Goal: Task Accomplishment & Management: Manage account settings

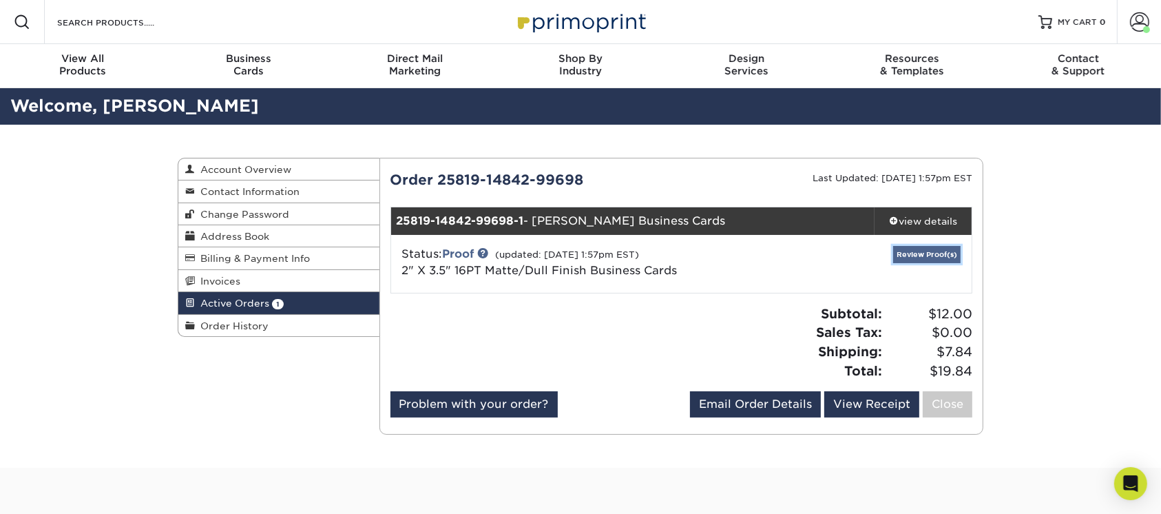
click at [903, 253] on link "Review Proof(s)" at bounding box center [926, 254] width 67 height 17
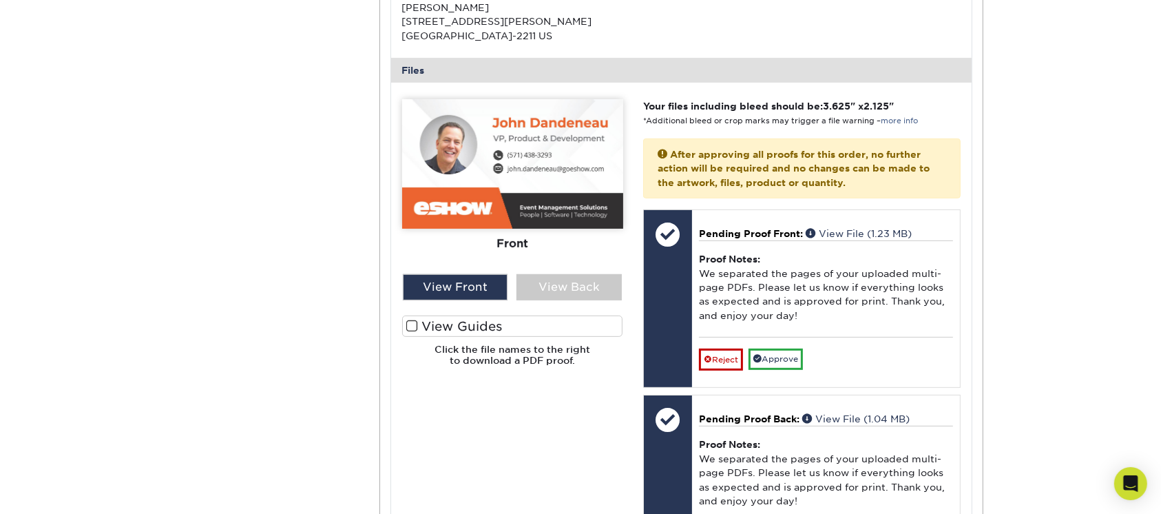
scroll to position [459, 0]
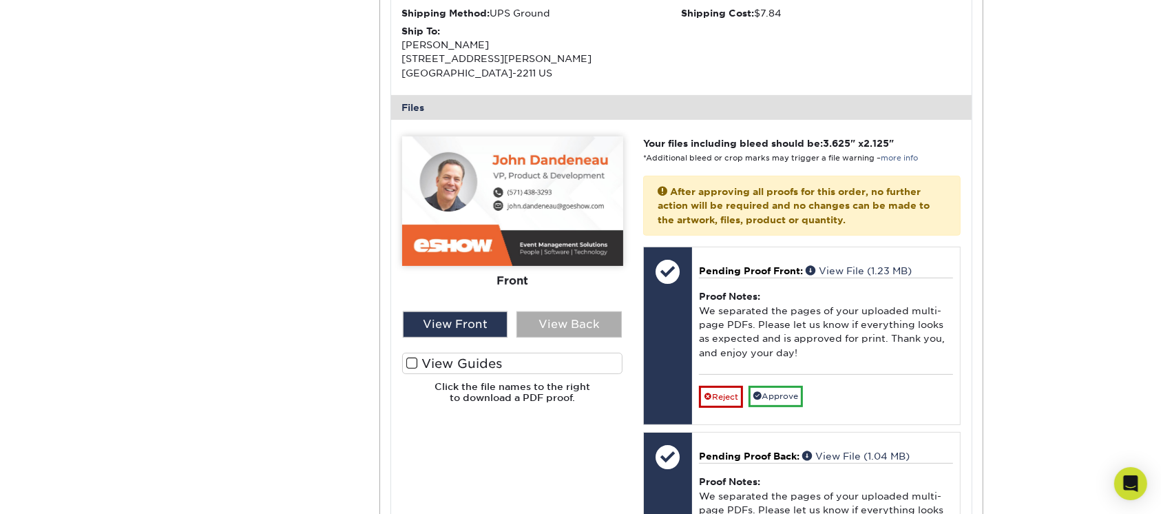
click at [540, 321] on div "View Back" at bounding box center [568, 324] width 105 height 26
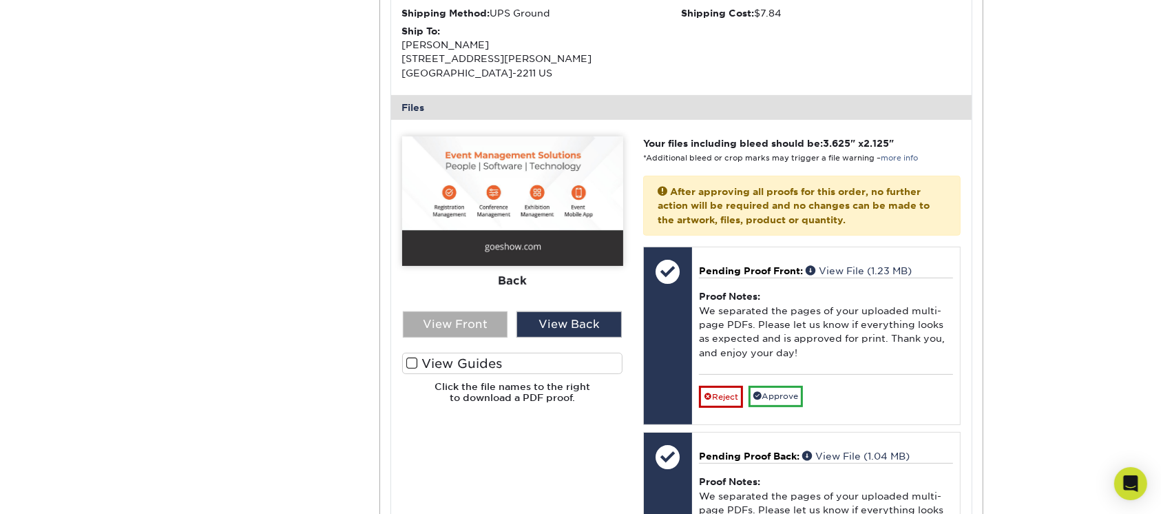
click at [470, 317] on div "View Front" at bounding box center [455, 324] width 105 height 26
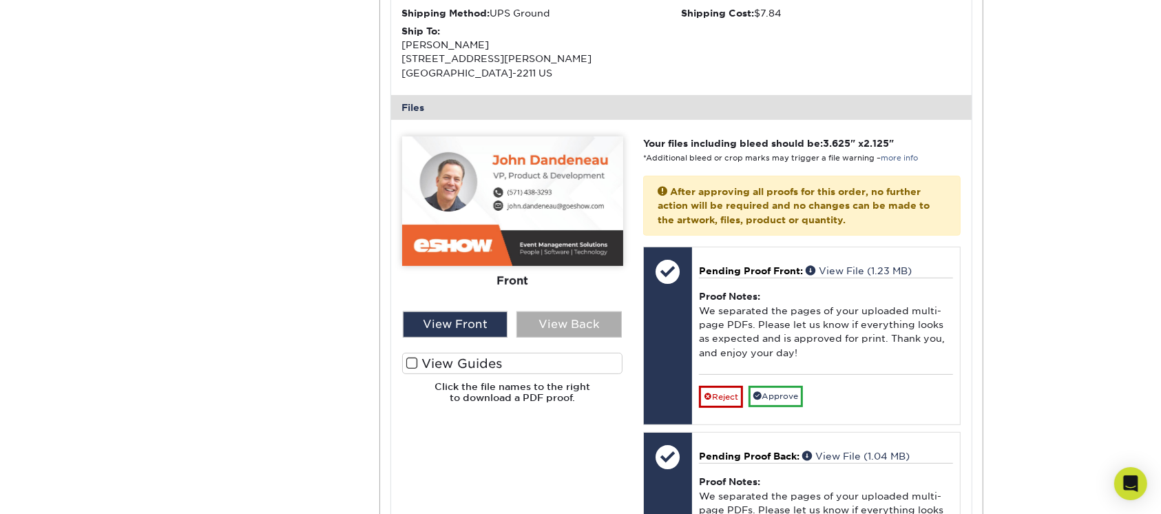
click at [547, 314] on div "View Back" at bounding box center [568, 324] width 105 height 26
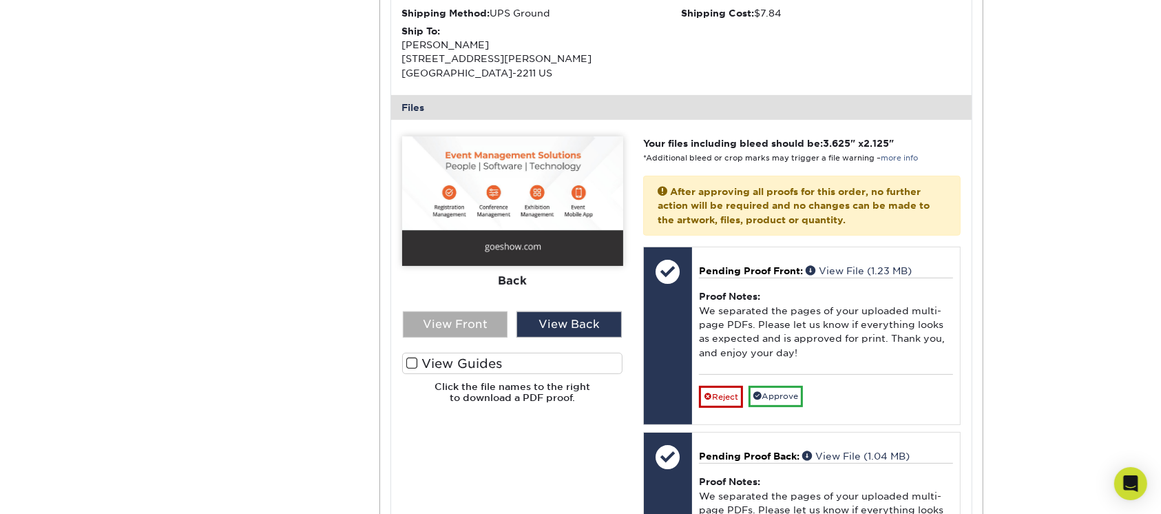
click at [457, 315] on div "View Front" at bounding box center [455, 324] width 105 height 26
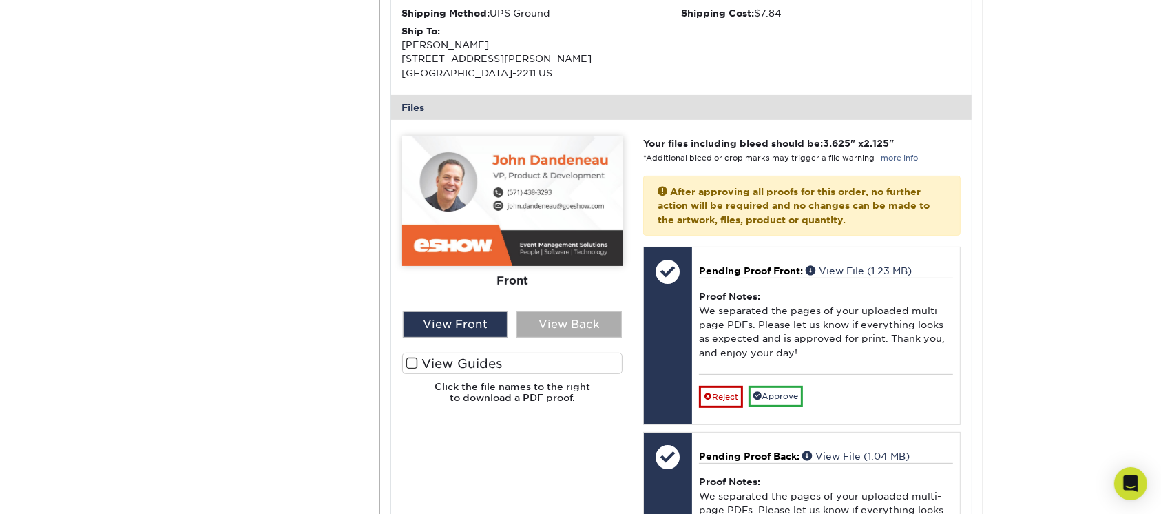
click at [547, 317] on div "View Back" at bounding box center [568, 324] width 105 height 26
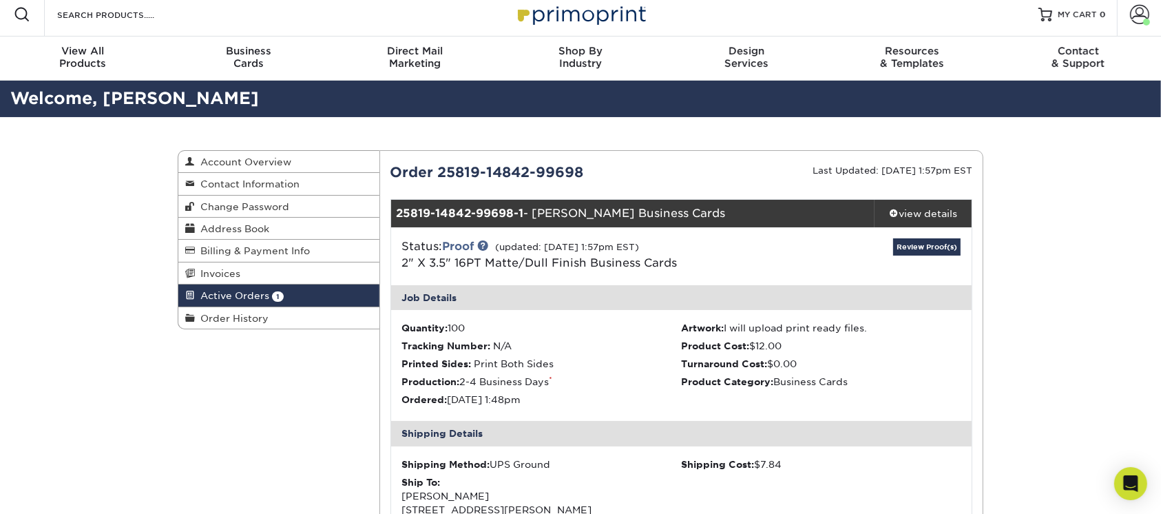
scroll to position [0, 0]
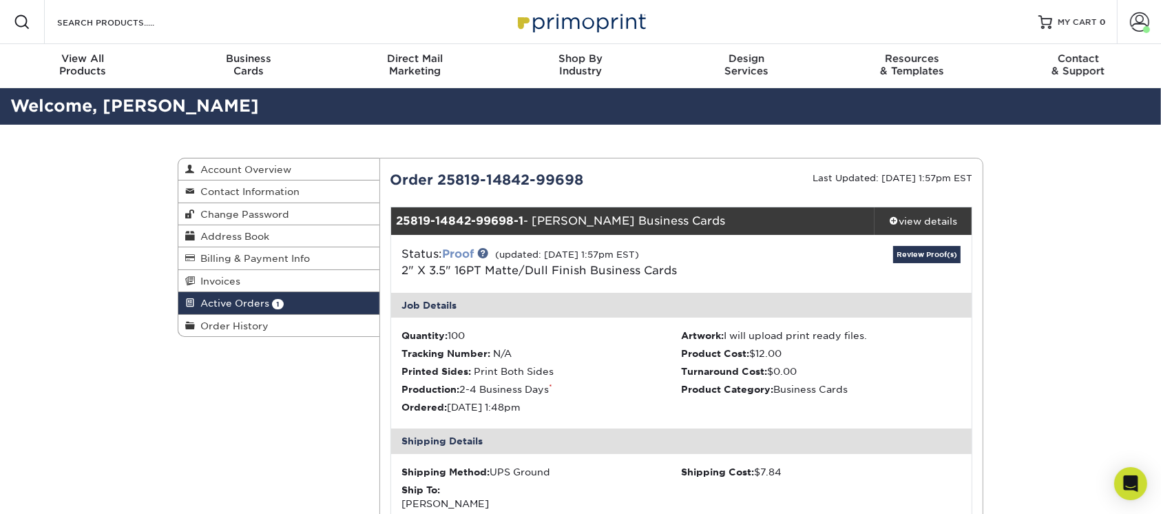
click at [462, 254] on link "Proof" at bounding box center [459, 253] width 32 height 13
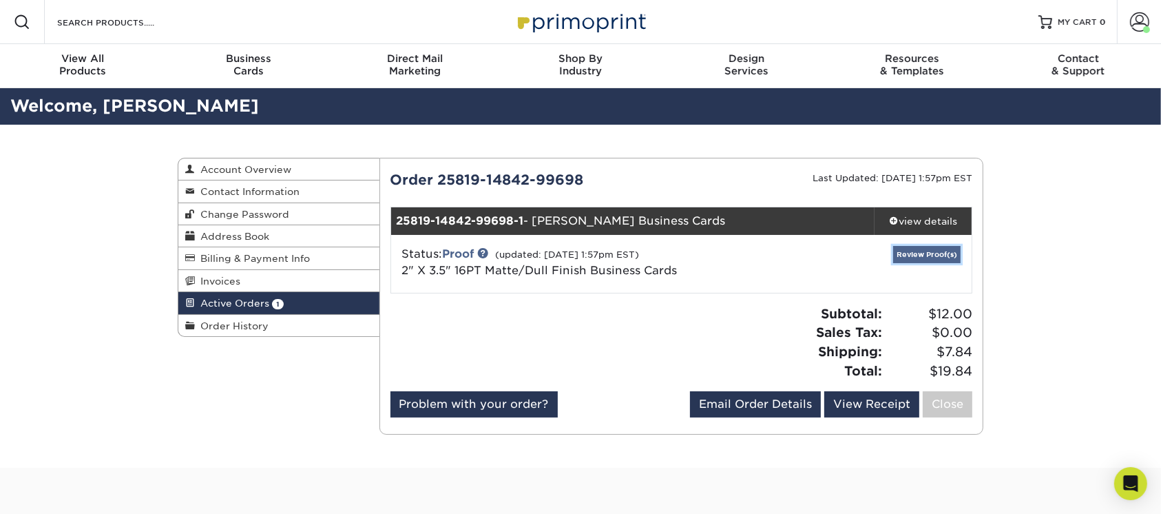
click at [931, 249] on link "Review Proof(s)" at bounding box center [926, 254] width 67 height 17
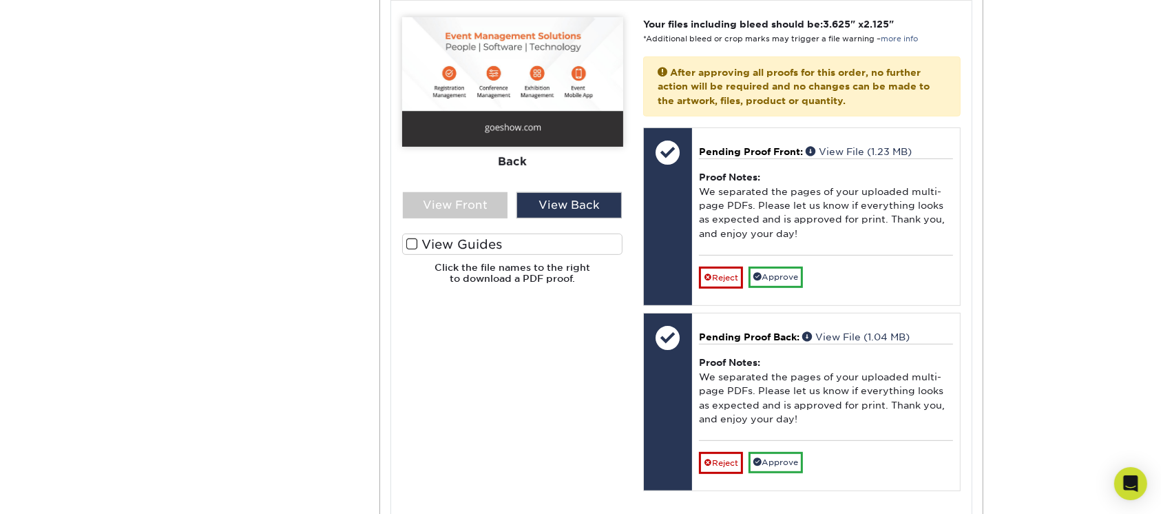
scroll to position [551, 0]
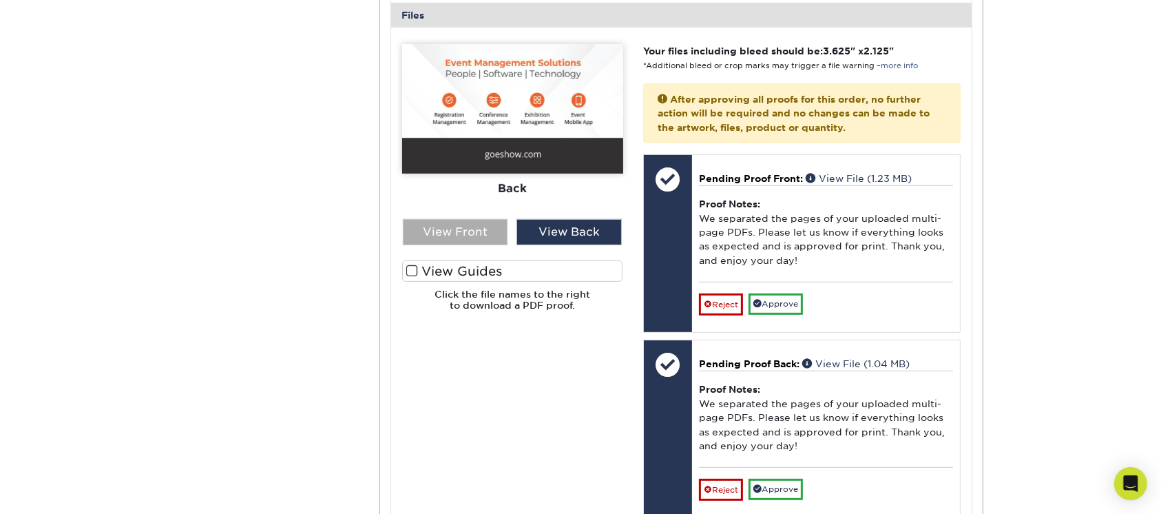
click at [450, 219] on div "View Front" at bounding box center [455, 232] width 105 height 26
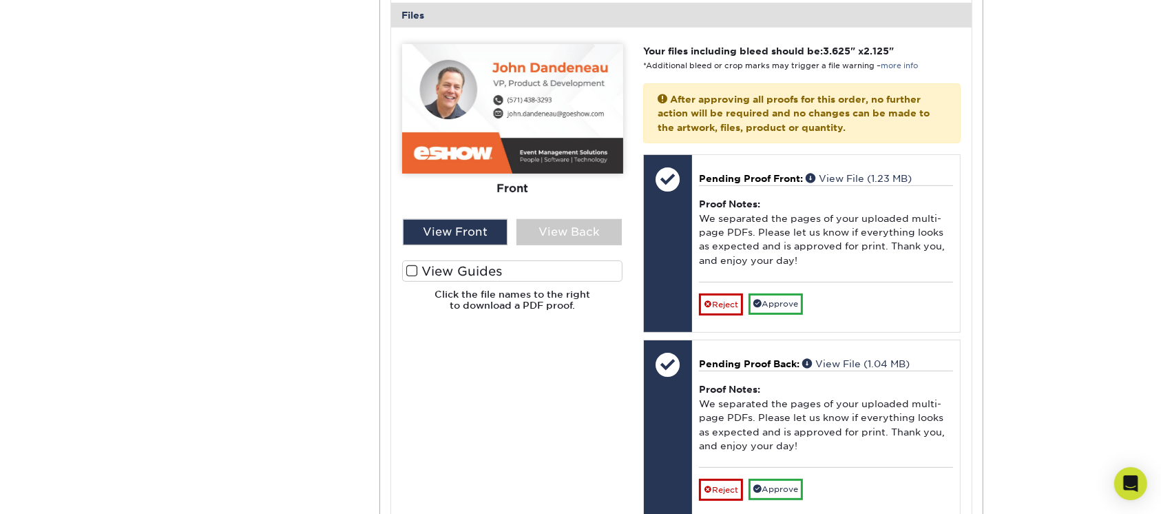
click at [416, 271] on span at bounding box center [412, 270] width 12 height 13
click at [0, 0] on input "View Guides" at bounding box center [0, 0] width 0 height 0
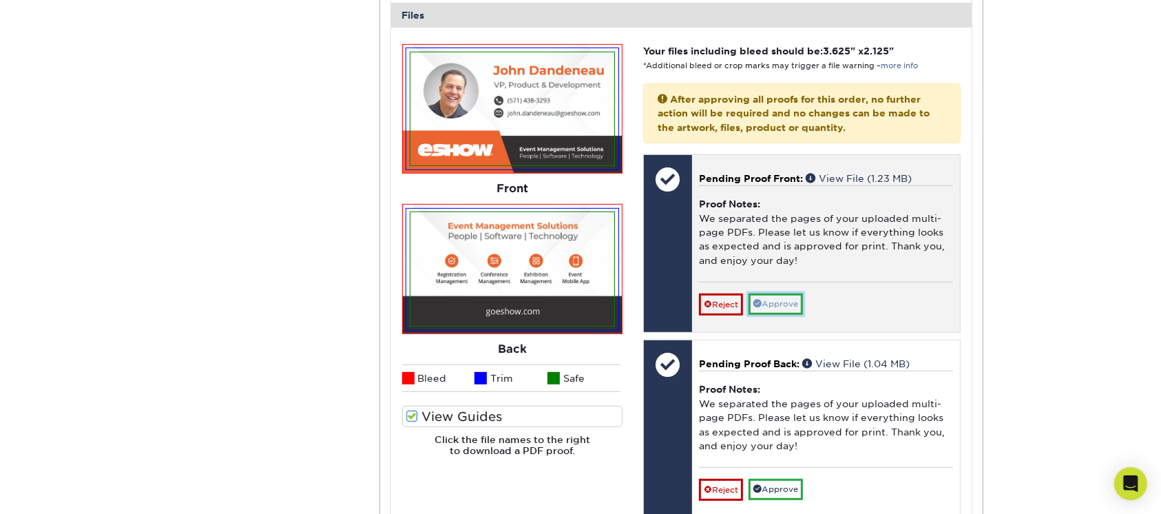
click at [786, 298] on link "Approve" at bounding box center [776, 303] width 54 height 21
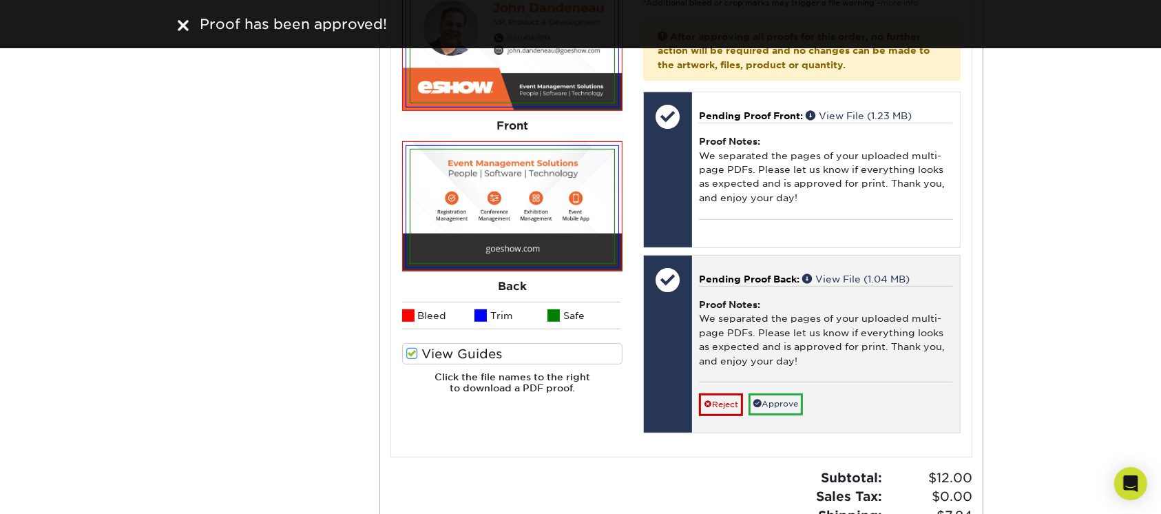
scroll to position [642, 0]
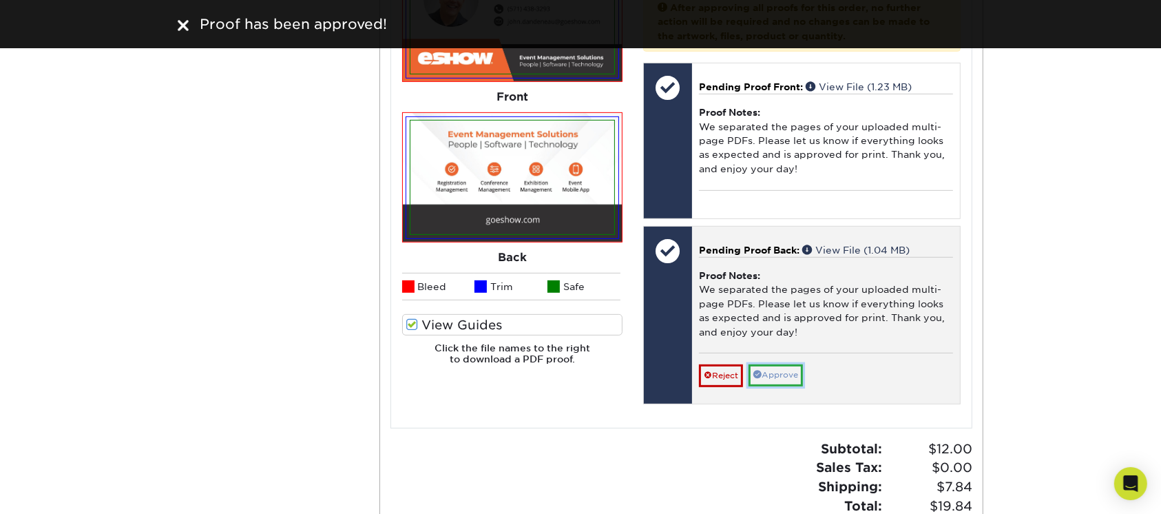
click at [789, 369] on link "Approve" at bounding box center [776, 374] width 54 height 21
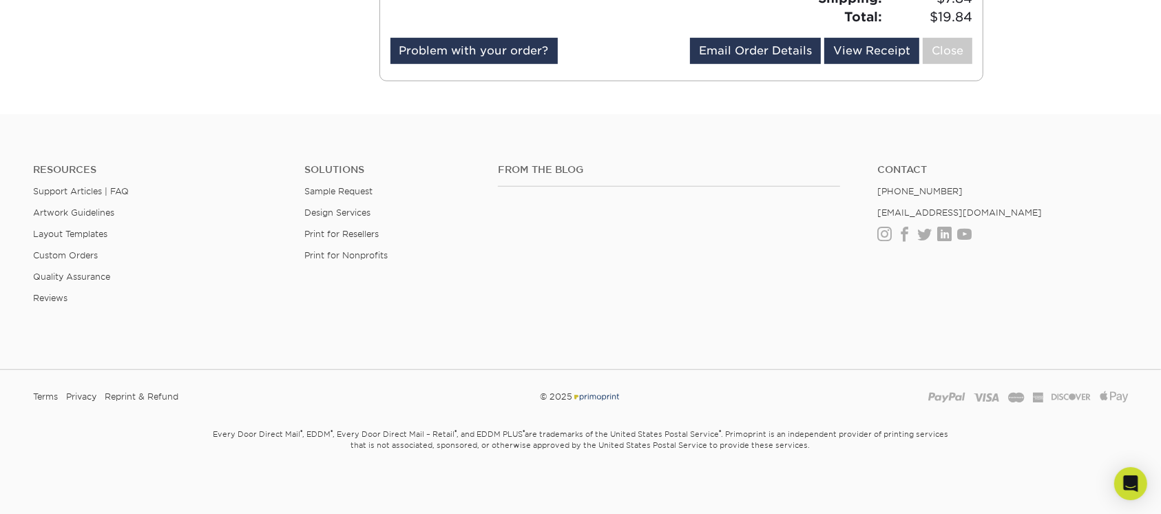
scroll to position [1111, 0]
